Goal: Task Accomplishment & Management: Complete application form

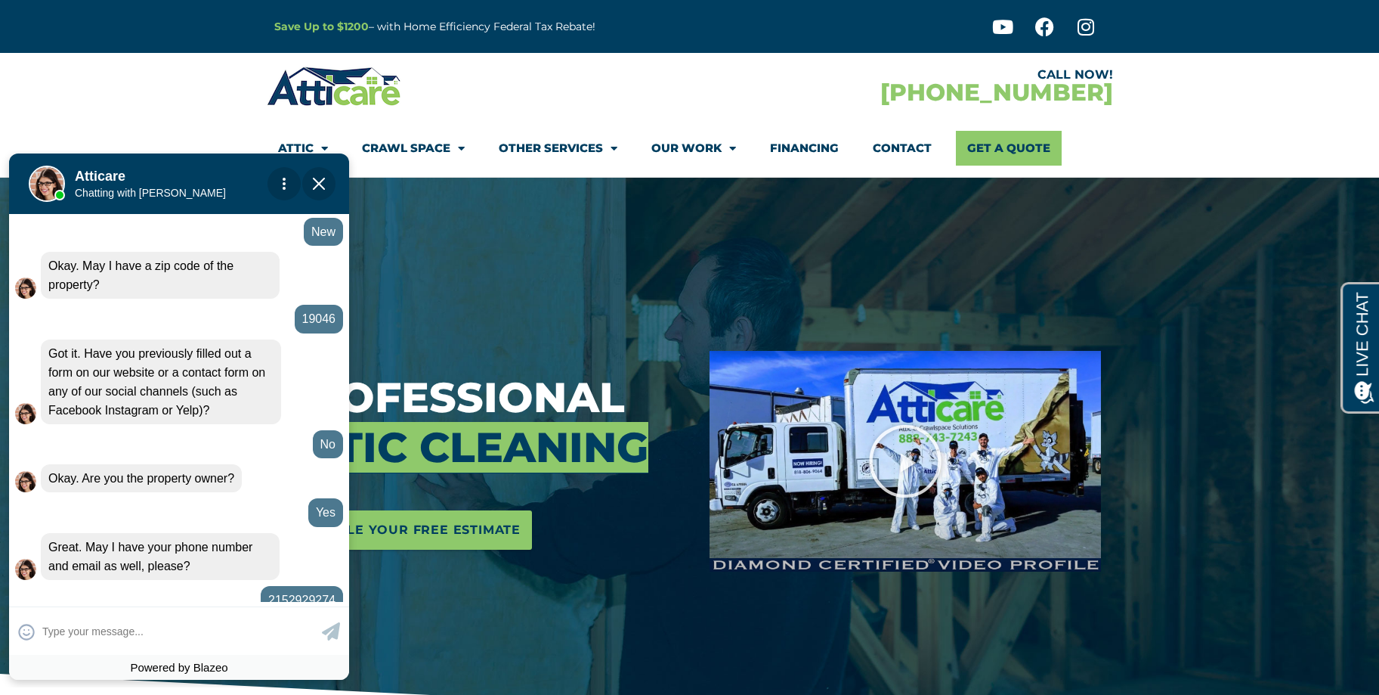
drag, startPoint x: 320, startPoint y: 181, endPoint x: 364, endPoint y: 351, distance: 175.6
click at [320, 181] on img "Close Chat" at bounding box center [319, 184] width 12 height 12
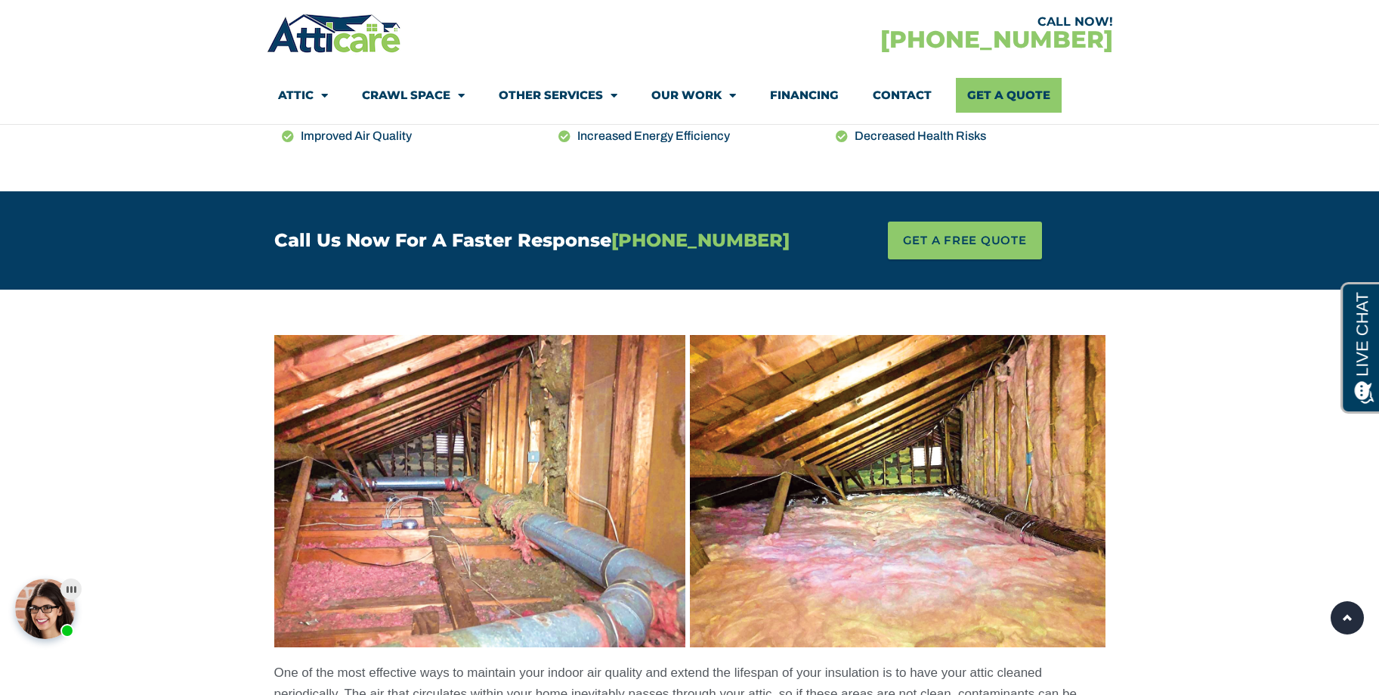
scroll to position [605, 0]
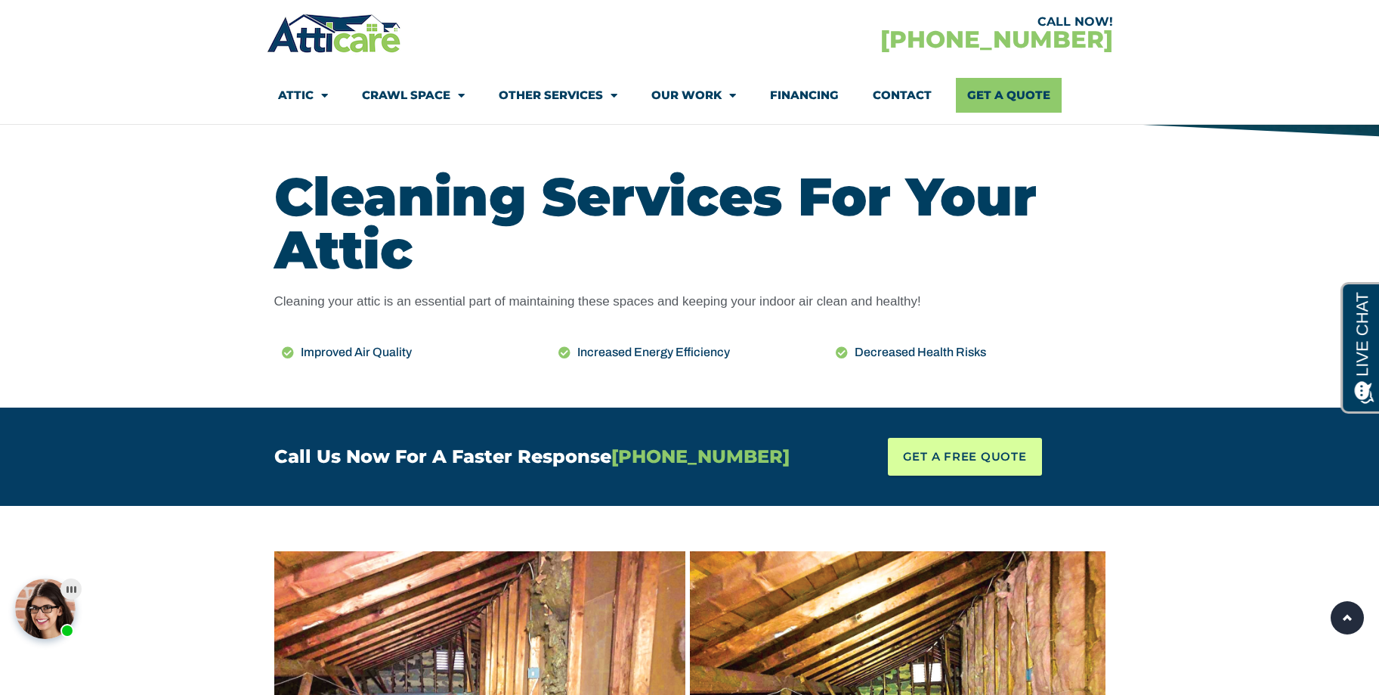
click at [958, 445] on span "GET A FREE QUOTE" at bounding box center [965, 456] width 124 height 23
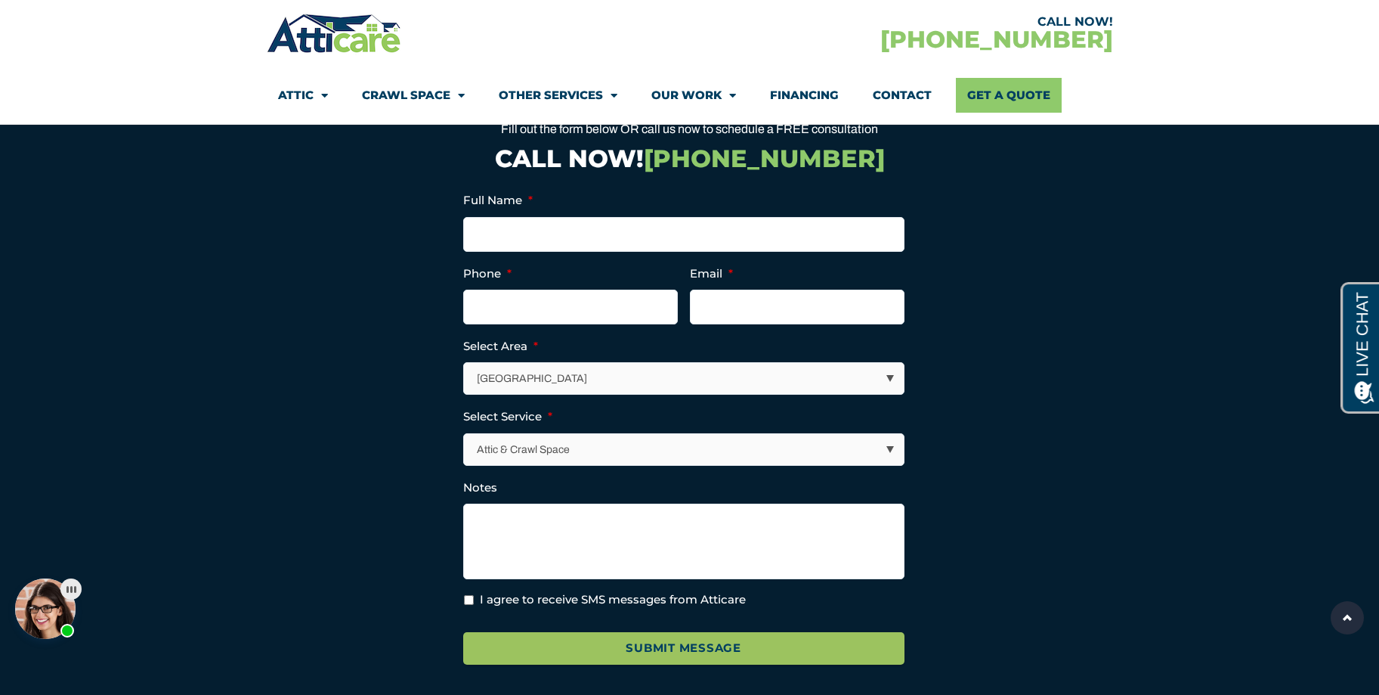
scroll to position [5430, 0]
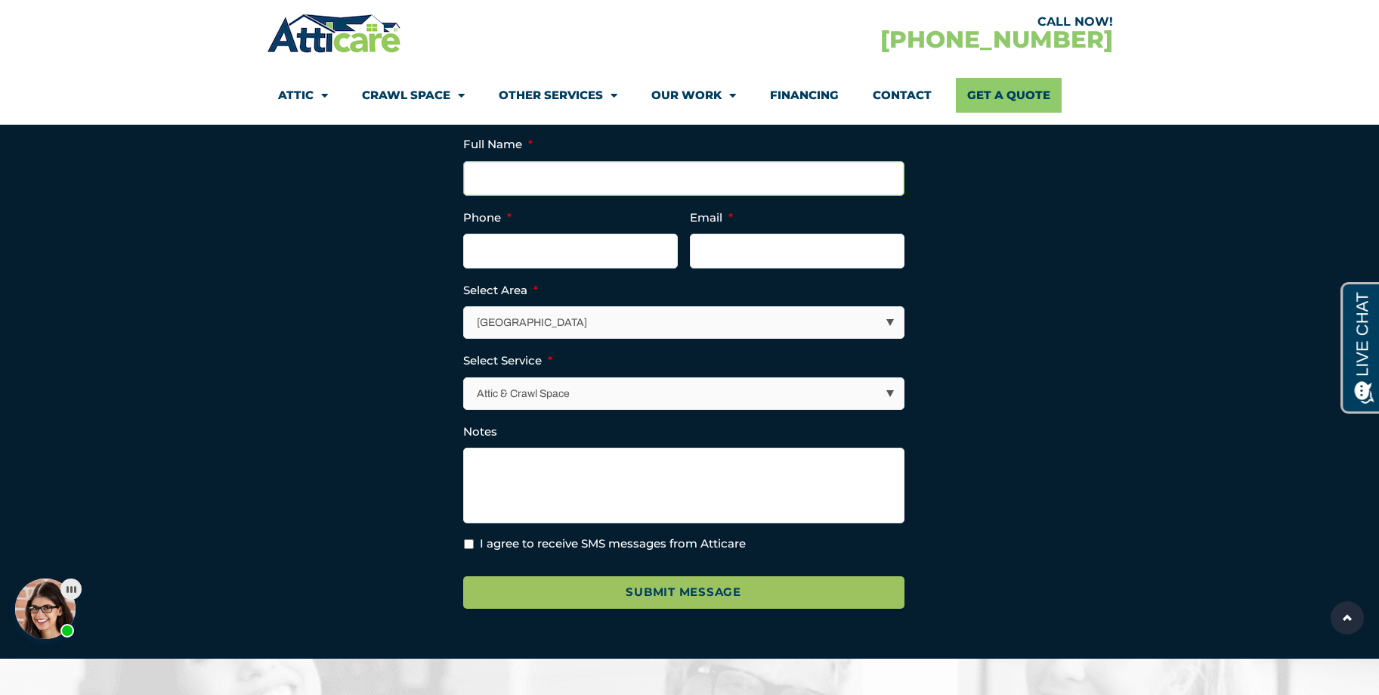
click at [546, 196] on input "Full Name *" at bounding box center [683, 178] width 441 height 35
click at [884, 338] on select "[GEOGRAPHIC_DATA] [GEOGRAPHIC_DATA] [US_STATE] / [US_STATE] Area Other Areas" at bounding box center [685, 322] width 440 height 31
select select "Other Areas"
click at [465, 333] on select "[GEOGRAPHIC_DATA] [GEOGRAPHIC_DATA] [US_STATE] / [US_STATE] Area Other Areas" at bounding box center [685, 322] width 440 height 31
click at [516, 196] on input "Full Name *" at bounding box center [683, 178] width 441 height 35
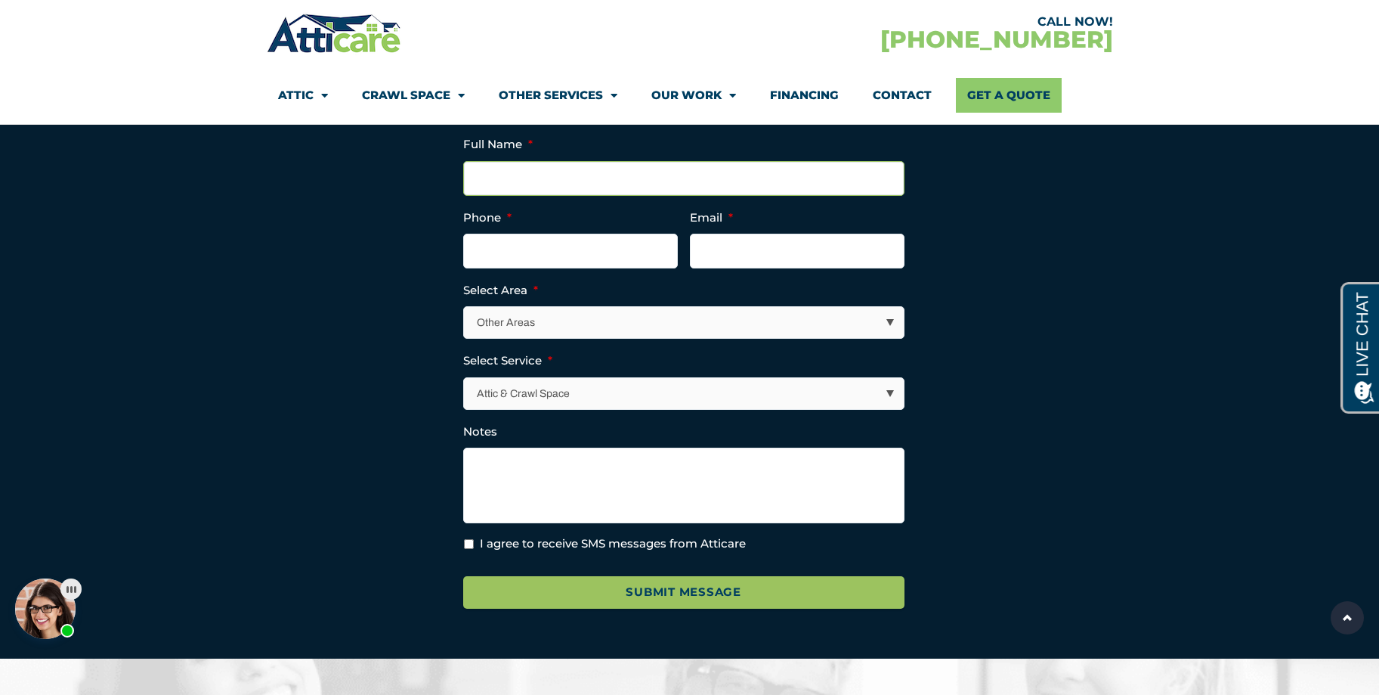
type input "[PERSON_NAME]"
type input "2152929274"
type input "[PERSON_NAME][EMAIL_ADDRESS][DOMAIN_NAME]"
type input "[PHONE_NUMBER]"
click at [890, 409] on select "Attic & Crawl Space Insulation Roofing Solar Energy Other Services" at bounding box center [685, 393] width 440 height 31
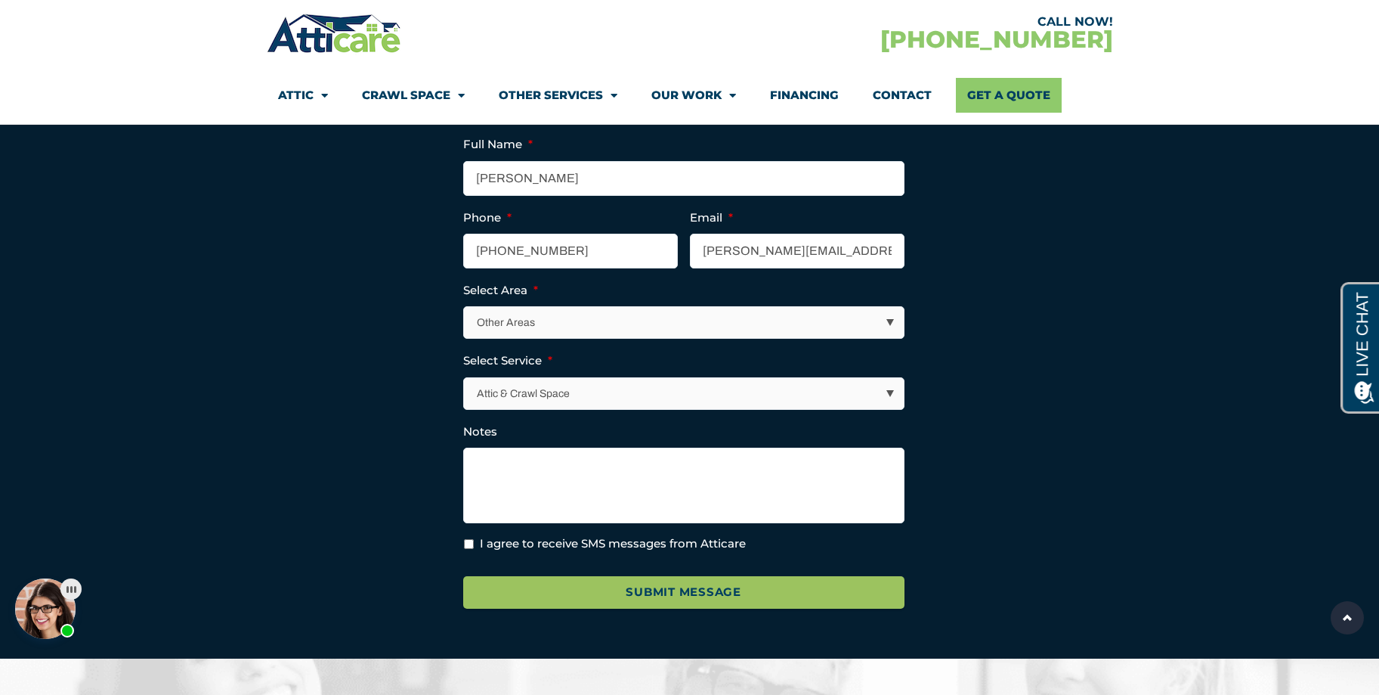
click at [965, 491] on section "LinkedIn This field is for validation purposes and should be left unchanged. Fu…" at bounding box center [689, 374] width 831 height 505
click at [519, 483] on textarea "Notes" at bounding box center [683, 485] width 441 height 76
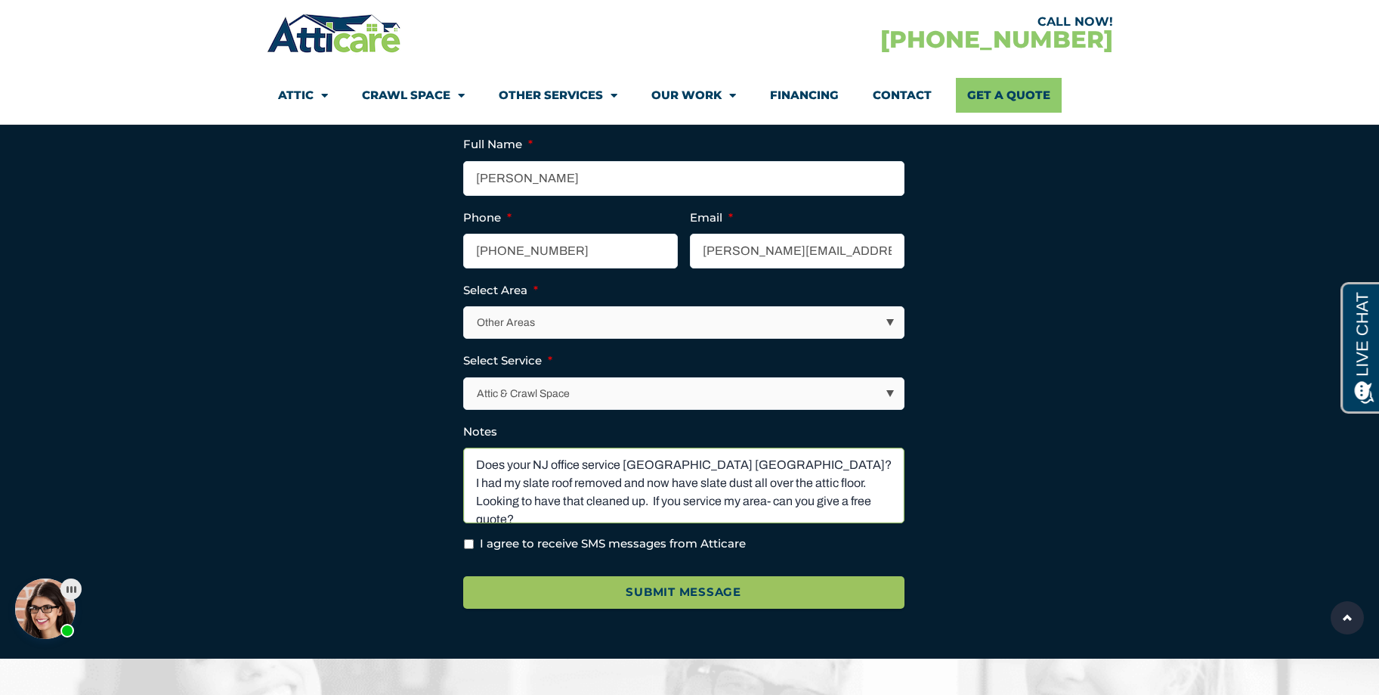
type textarea "Does your NJ office service [GEOGRAPHIC_DATA] [GEOGRAPHIC_DATA]? I had my slate…"
click at [467, 549] on input "I agree to receive SMS messages from Atticare" at bounding box center [469, 544] width 10 height 10
checkbox input "true"
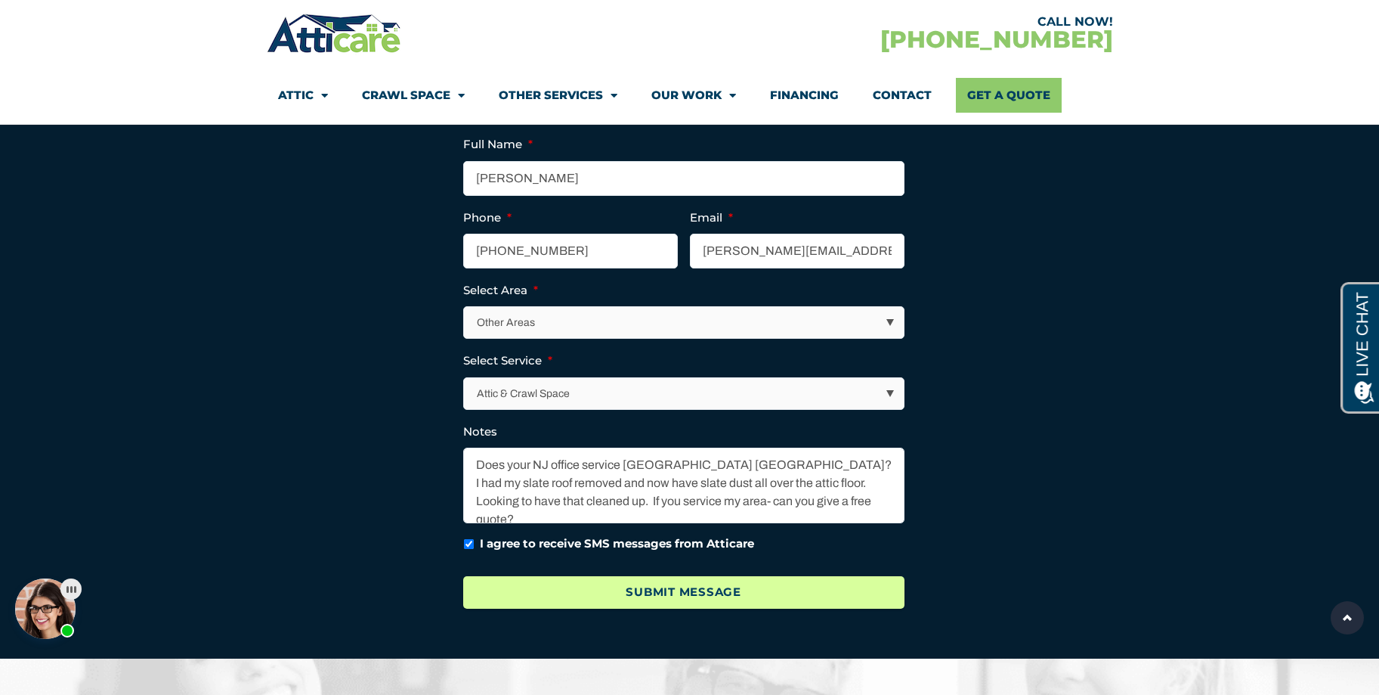
click at [680, 608] on input "Submit Message" at bounding box center [683, 592] width 441 height 33
